Goal: Task Accomplishment & Management: Use online tool/utility

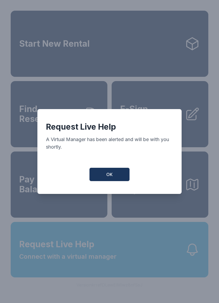
click at [107, 177] on span "OK" at bounding box center [109, 174] width 6 height 6
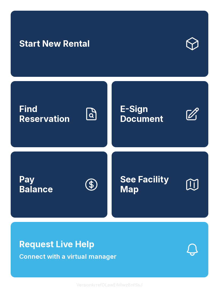
click at [63, 130] on link "Find Reservation" at bounding box center [59, 114] width 97 height 66
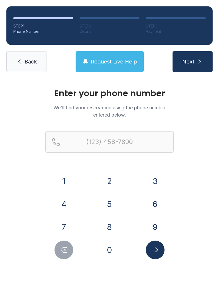
click at [155, 226] on button "9" at bounding box center [155, 227] width 19 height 19
click at [153, 182] on button "3" at bounding box center [155, 181] width 19 height 19
click at [147, 205] on button "6" at bounding box center [155, 204] width 19 height 19
click at [150, 206] on button "6" at bounding box center [155, 204] width 19 height 19
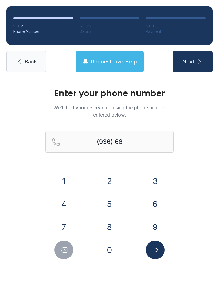
click at [111, 182] on button "2" at bounding box center [109, 181] width 19 height 19
click at [106, 206] on button "5" at bounding box center [109, 204] width 19 height 19
click at [109, 203] on button "5" at bounding box center [109, 204] width 19 height 19
click at [108, 228] on button "8" at bounding box center [109, 227] width 19 height 19
click at [107, 204] on button "5" at bounding box center [109, 204] width 19 height 19
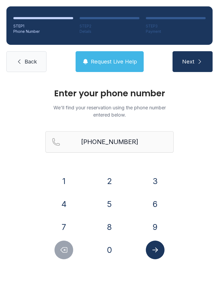
click at [153, 251] on icon "Submit lookup form" at bounding box center [155, 250] width 8 height 8
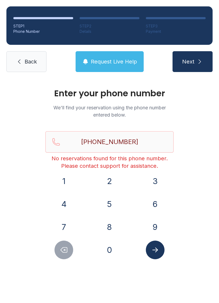
click at [61, 251] on icon "Delete number" at bounding box center [64, 249] width 6 height 5
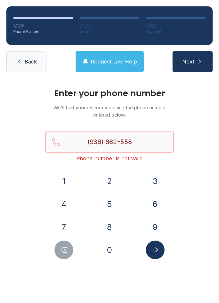
click at [61, 251] on icon "Delete number" at bounding box center [64, 249] width 6 height 5
click at [63, 249] on icon "Delete number" at bounding box center [64, 250] width 8 height 8
click at [62, 249] on icon "Delete number" at bounding box center [64, 250] width 8 height 8
click at [63, 246] on icon "Delete number" at bounding box center [64, 250] width 8 height 8
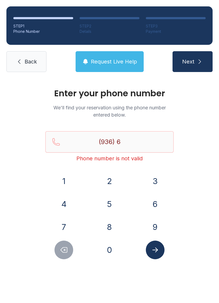
click at [151, 205] on button "6" at bounding box center [155, 204] width 19 height 19
click at [61, 181] on button "1" at bounding box center [63, 181] width 19 height 19
click at [151, 183] on button "3" at bounding box center [155, 181] width 19 height 19
click at [60, 229] on button "7" at bounding box center [63, 227] width 19 height 19
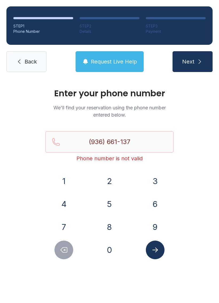
click at [66, 199] on button "4" at bounding box center [63, 204] width 19 height 19
click at [157, 258] on button "Submit lookup form" at bounding box center [155, 250] width 19 height 19
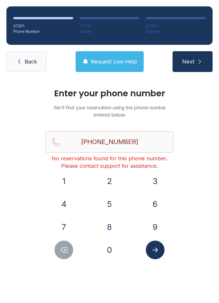
click at [63, 250] on icon "Delete number" at bounding box center [64, 250] width 8 height 8
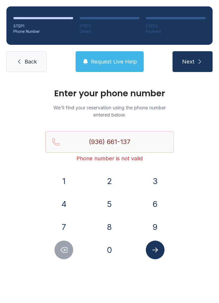
click at [63, 250] on icon "Delete number" at bounding box center [64, 250] width 8 height 8
click at [67, 246] on icon "Delete number" at bounding box center [64, 250] width 8 height 8
click at [66, 248] on icon "Delete number" at bounding box center [64, 250] width 8 height 8
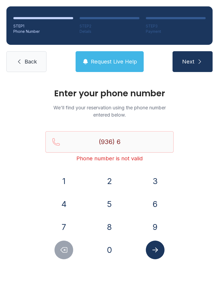
click at [66, 248] on icon "Delete number" at bounding box center [64, 250] width 8 height 8
click at [65, 248] on icon "Delete number" at bounding box center [64, 250] width 8 height 8
click at [68, 249] on button "Delete number" at bounding box center [63, 250] width 19 height 19
type input "(9"
click at [68, 249] on button "Delete number" at bounding box center [63, 250] width 19 height 19
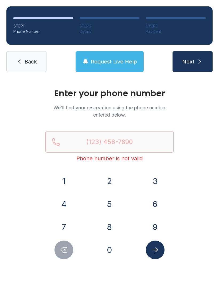
click at [69, 248] on button "Delete number" at bounding box center [63, 250] width 19 height 19
click at [69, 247] on button "Delete number" at bounding box center [63, 250] width 19 height 19
click at [67, 249] on icon "Delete number" at bounding box center [64, 249] width 6 height 5
click at [21, 67] on link "Back" at bounding box center [26, 61] width 40 height 21
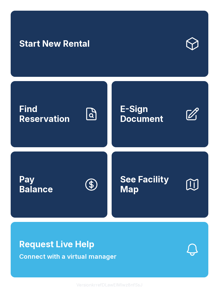
click at [45, 192] on span "Pay Balance" at bounding box center [36, 184] width 34 height 19
click at [166, 261] on button "Request Live Help Connect with a virtual manager" at bounding box center [109, 249] width 197 height 55
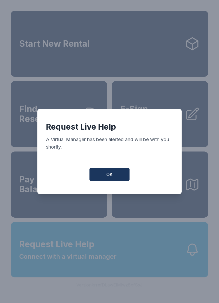
click at [104, 181] on button "OK" at bounding box center [109, 174] width 40 height 13
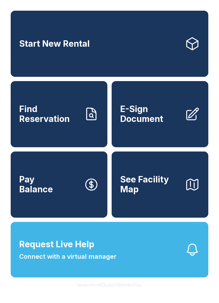
click at [71, 193] on button "Pay Balance" at bounding box center [59, 184] width 97 height 66
